Goal: Task Accomplishment & Management: Complete application form

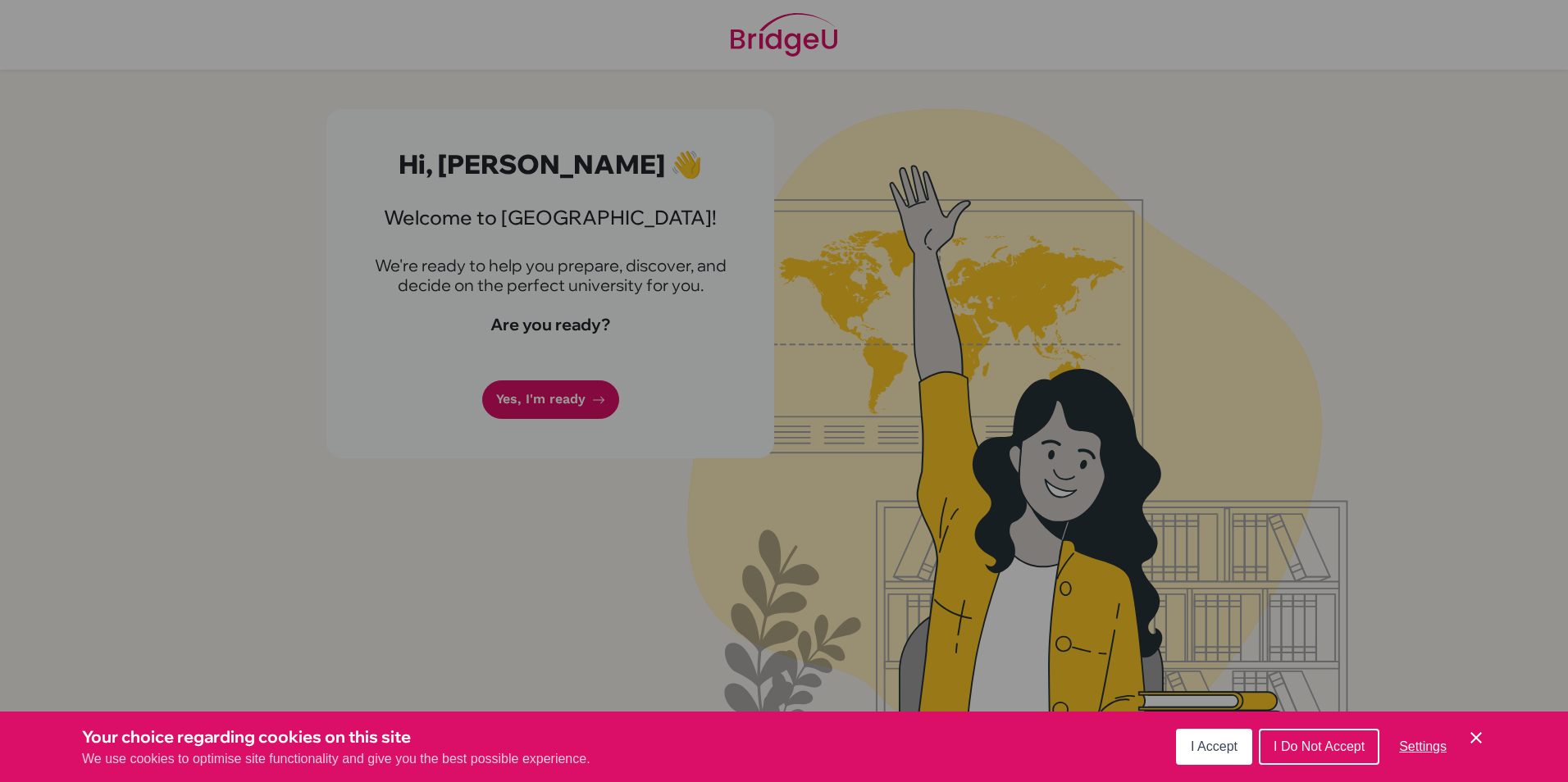
click at [1333, 732] on button "I Do Not Accept" at bounding box center [1319, 747] width 121 height 36
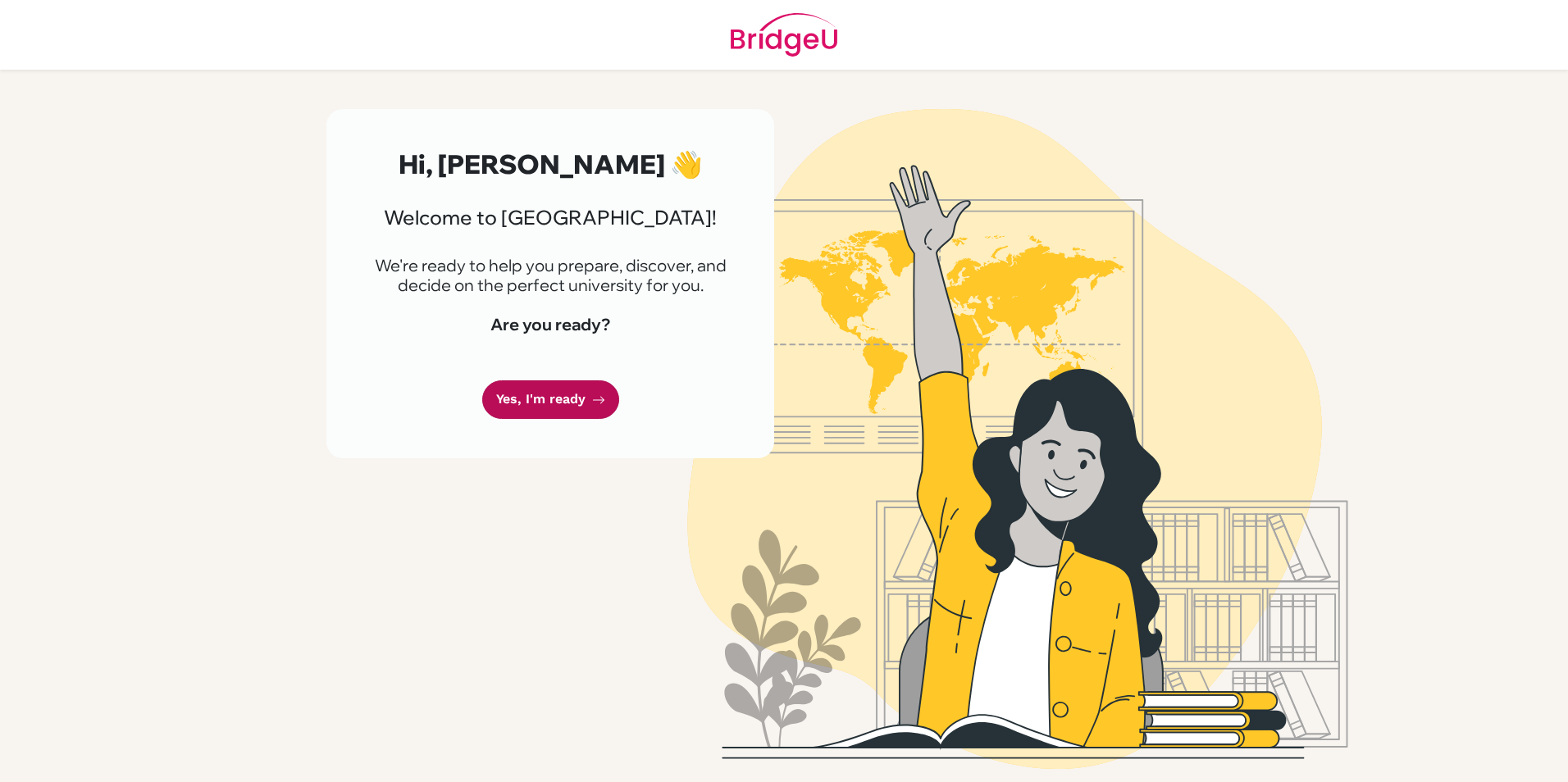
click at [564, 405] on link "Yes, I'm ready" at bounding box center [551, 399] width 137 height 38
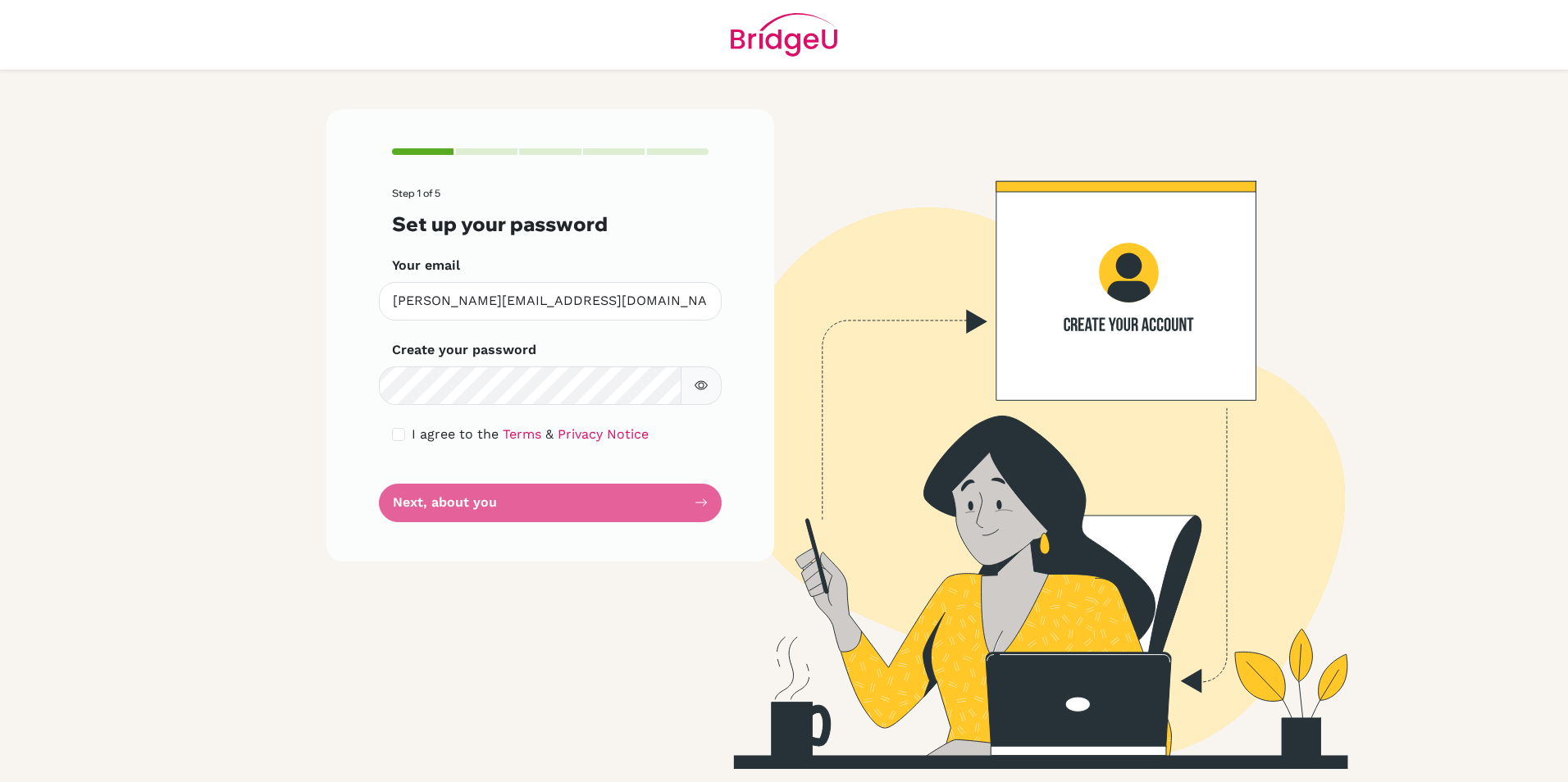
click at [699, 396] on button "button" at bounding box center [701, 385] width 41 height 38
click at [707, 391] on icon "button" at bounding box center [701, 385] width 13 height 13
click at [402, 434] on input "checkbox" at bounding box center [398, 434] width 13 height 13
checkbox input "true"
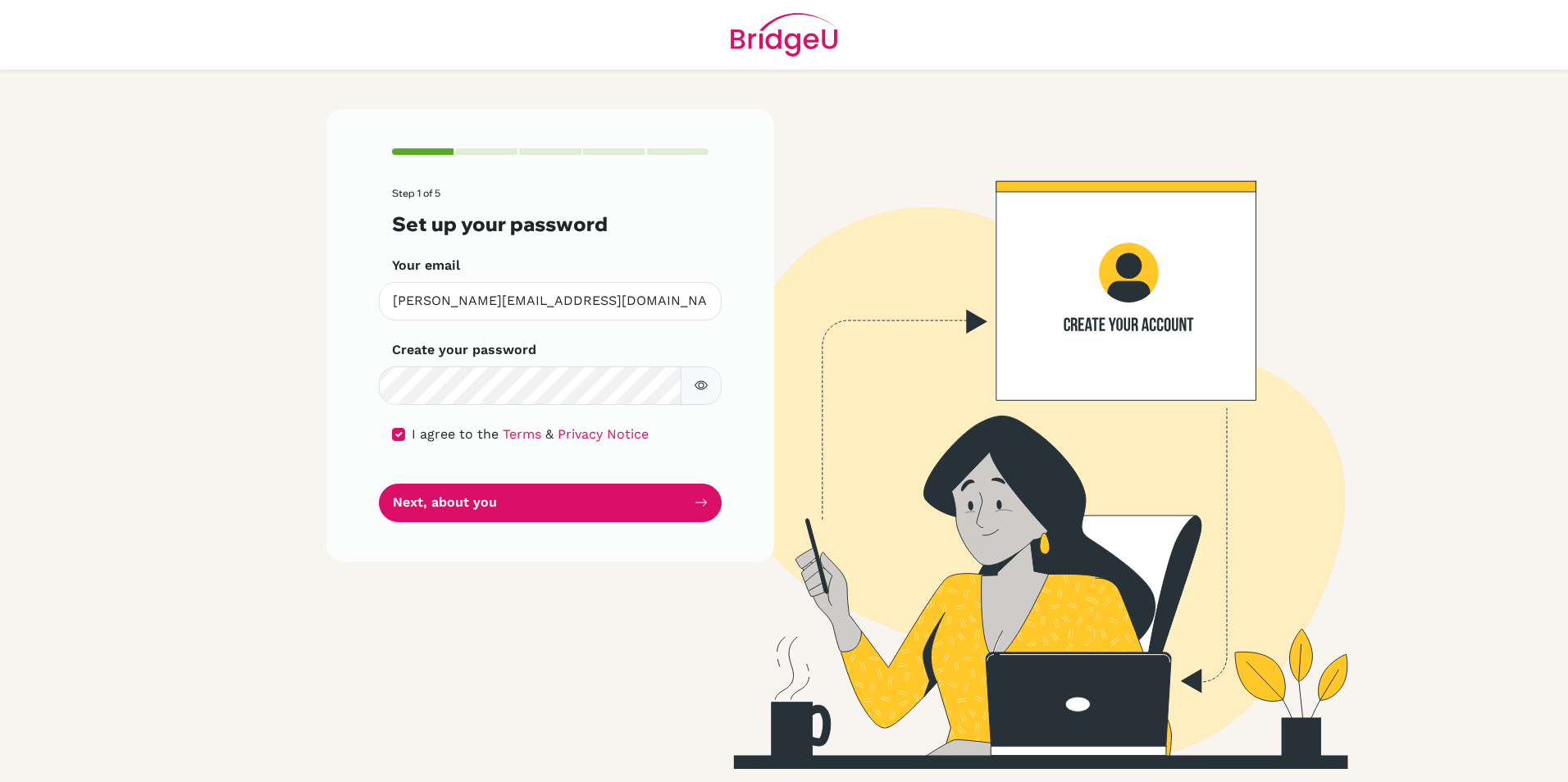
click at [691, 388] on button "button" at bounding box center [701, 385] width 41 height 38
click at [649, 503] on button "Next, about you" at bounding box center [550, 503] width 343 height 38
